Goal: Complete application form

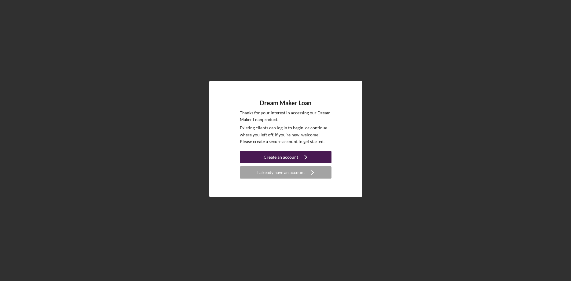
click at [285, 157] on div "Create an account" at bounding box center [280, 157] width 34 height 12
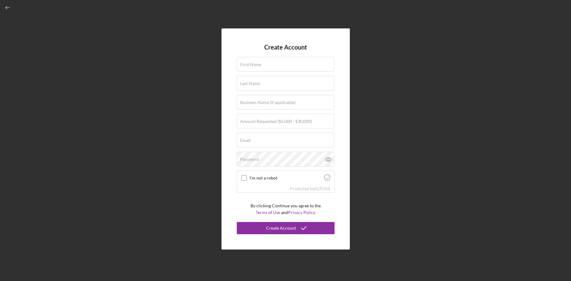
click at [458, 79] on div "Create Account First Name Last Name Business Name (if applicable) Amount Reques…" at bounding box center [285, 138] width 564 height 277
